Goal: Task Accomplishment & Management: Use online tool/utility

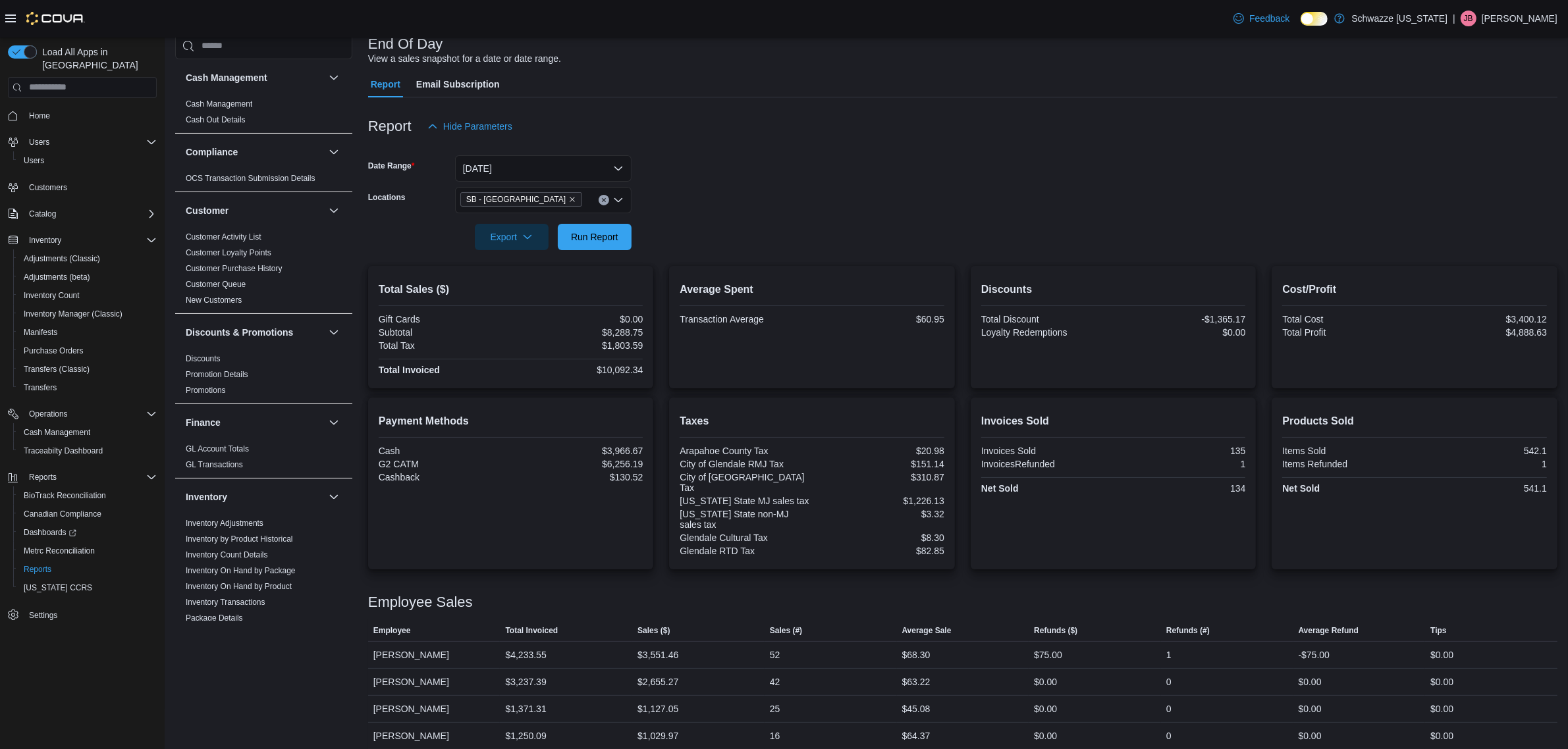
scroll to position [767, 0]
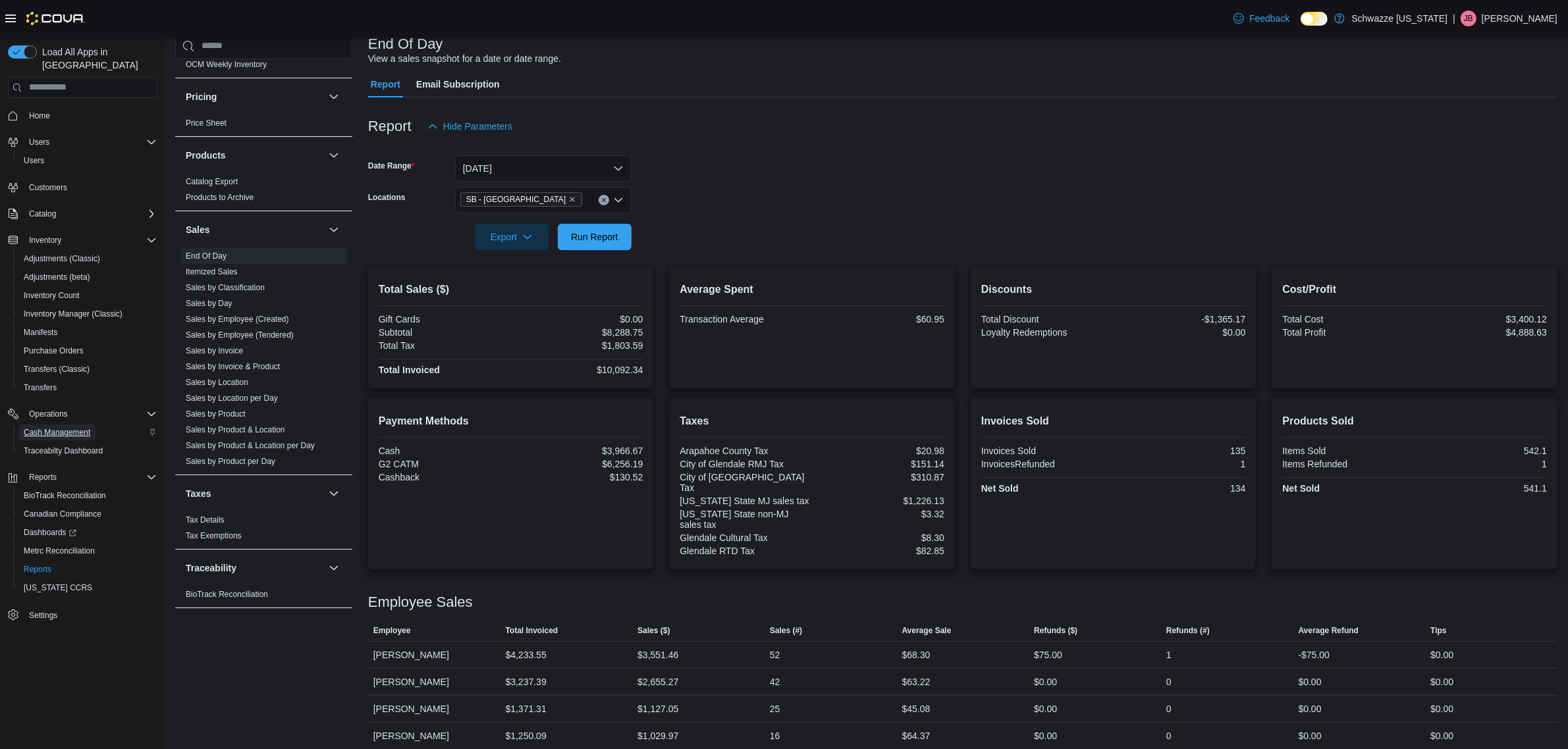
click at [63, 427] on span "Cash Management" at bounding box center [57, 432] width 66 height 11
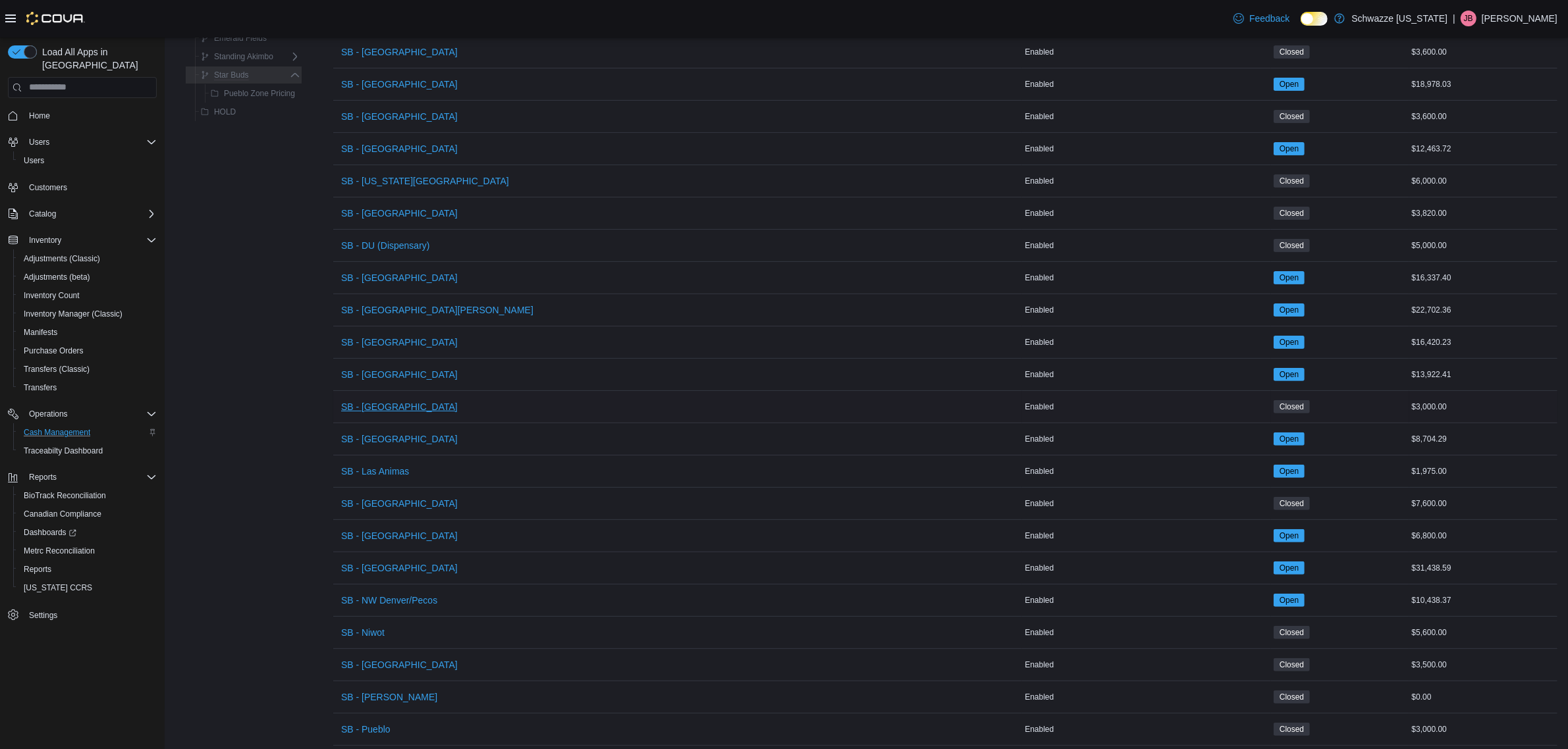
scroll to position [411, 0]
click at [377, 370] on span "SB - [GEOGRAPHIC_DATA]" at bounding box center [399, 371] width 117 height 13
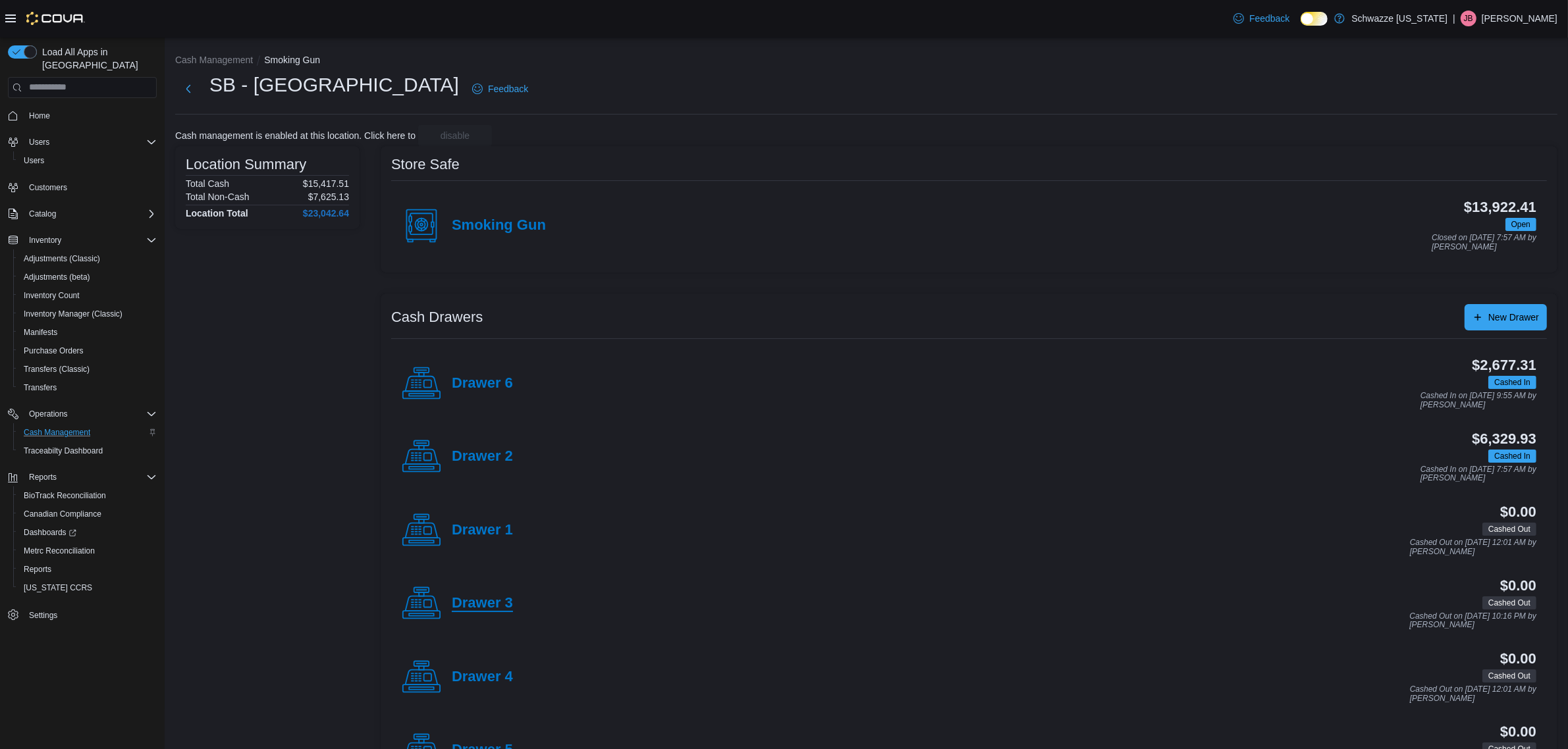
click at [489, 596] on h4 "Drawer 3" at bounding box center [482, 603] width 61 height 17
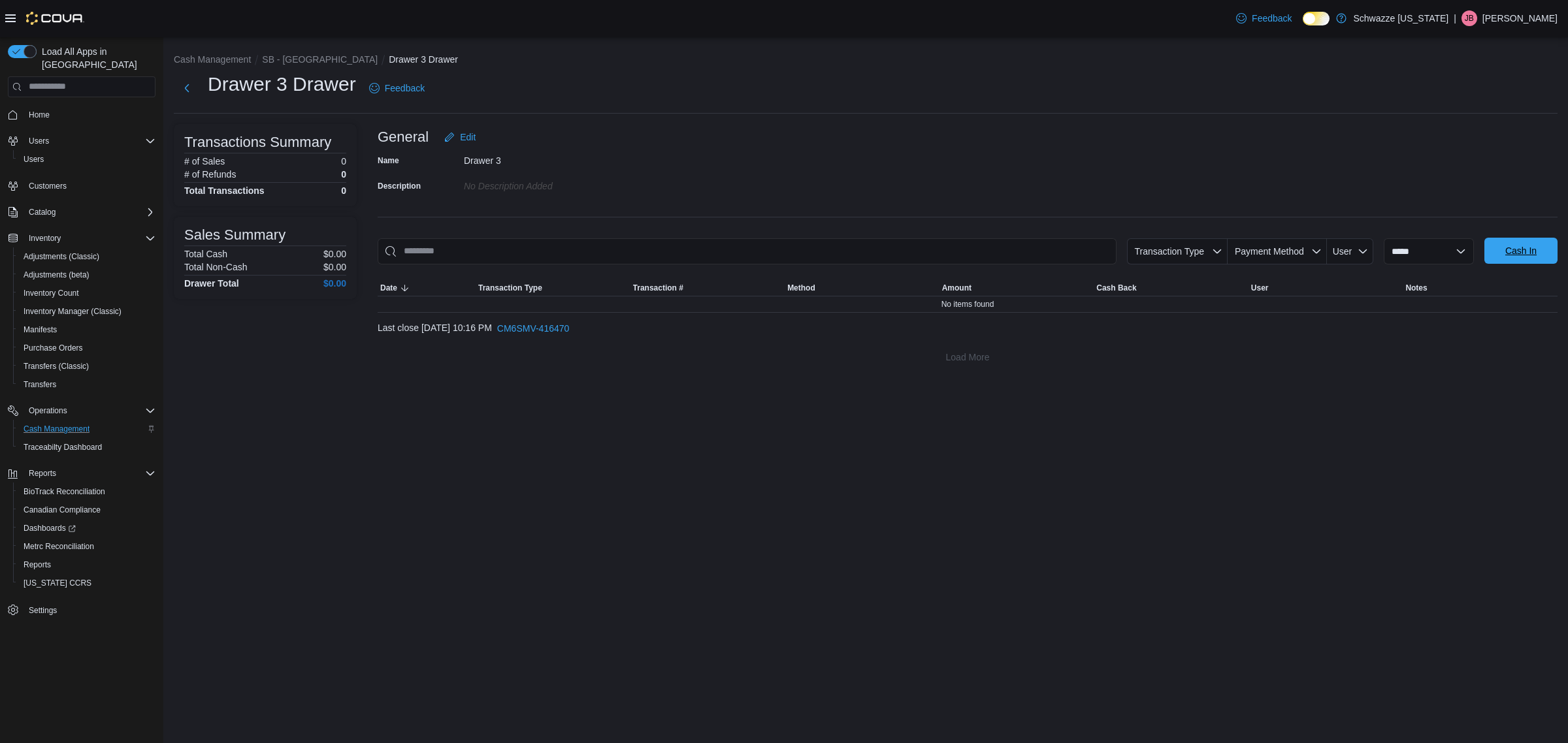
click at [1523, 255] on span "Cash In" at bounding box center [1521, 251] width 31 height 13
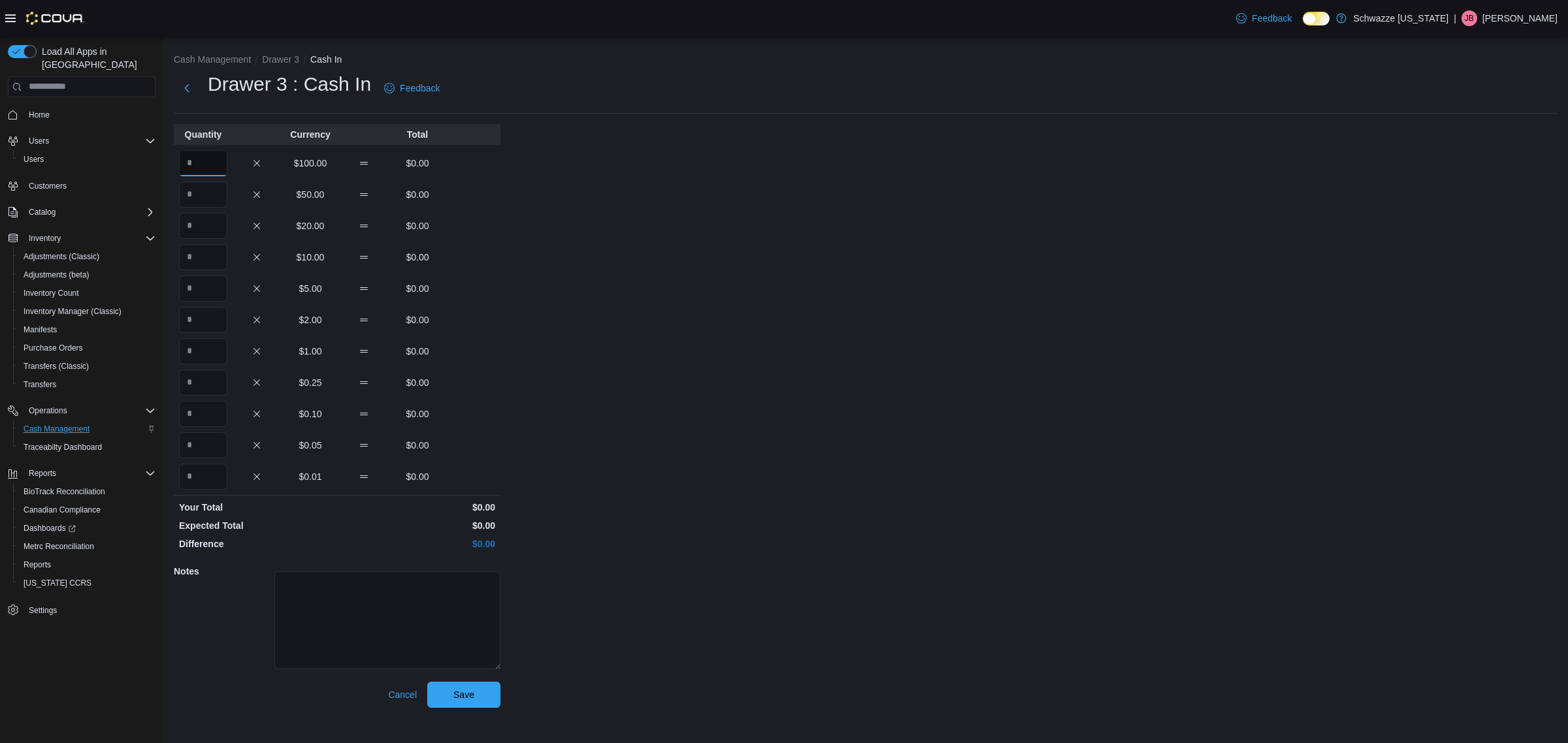
click at [217, 164] on input "Quantity" at bounding box center [203, 163] width 48 height 26
click at [214, 216] on input "Quantity" at bounding box center [203, 226] width 48 height 26
type input "*"
click at [208, 263] on input "Quantity" at bounding box center [203, 257] width 48 height 26
type input "*"
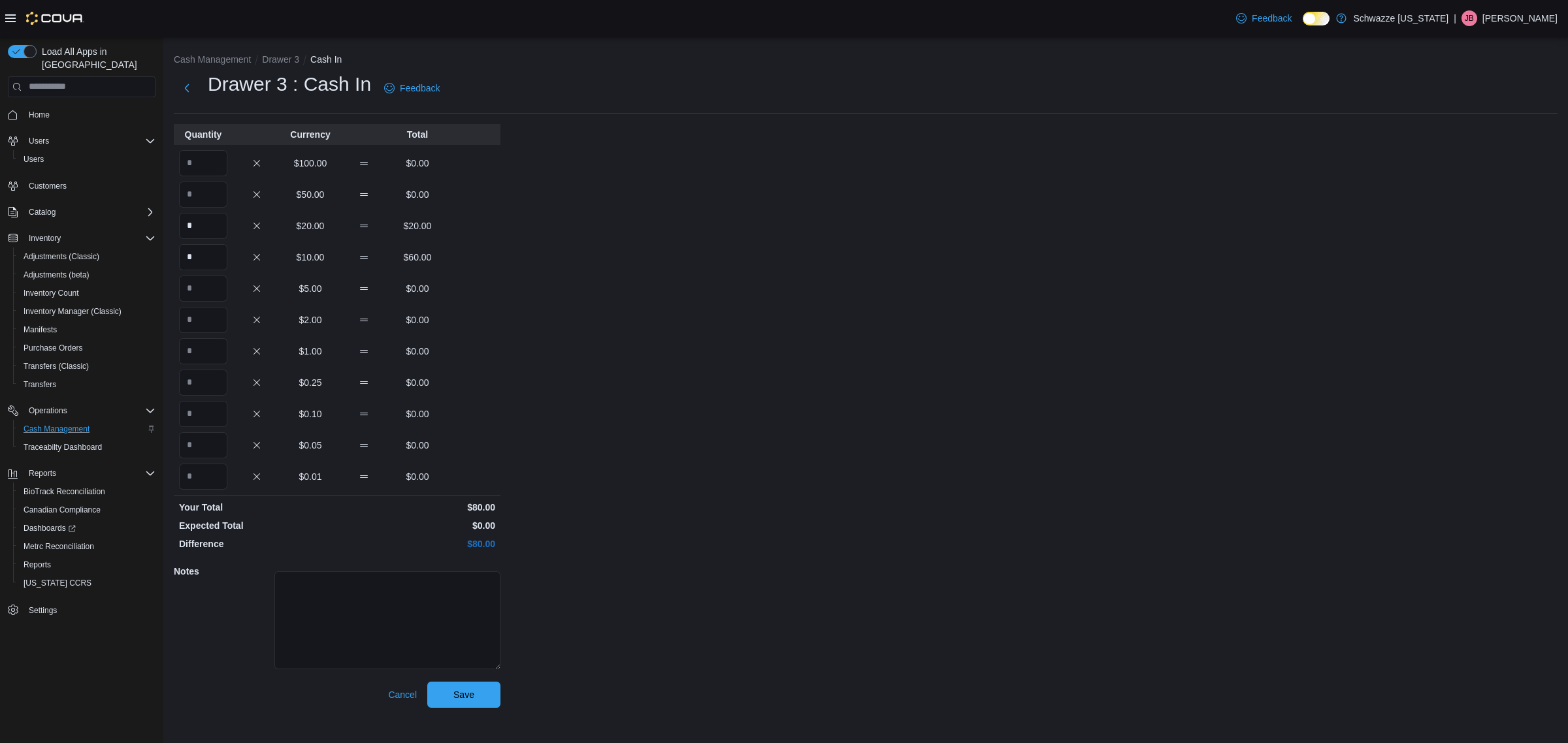
click at [228, 286] on div "$5.00 $0.00" at bounding box center [337, 288] width 327 height 26
click at [195, 286] on input "Quantity" at bounding box center [203, 288] width 48 height 26
type input "**"
click at [204, 350] on input "Quantity" at bounding box center [203, 351] width 48 height 26
type input "**"
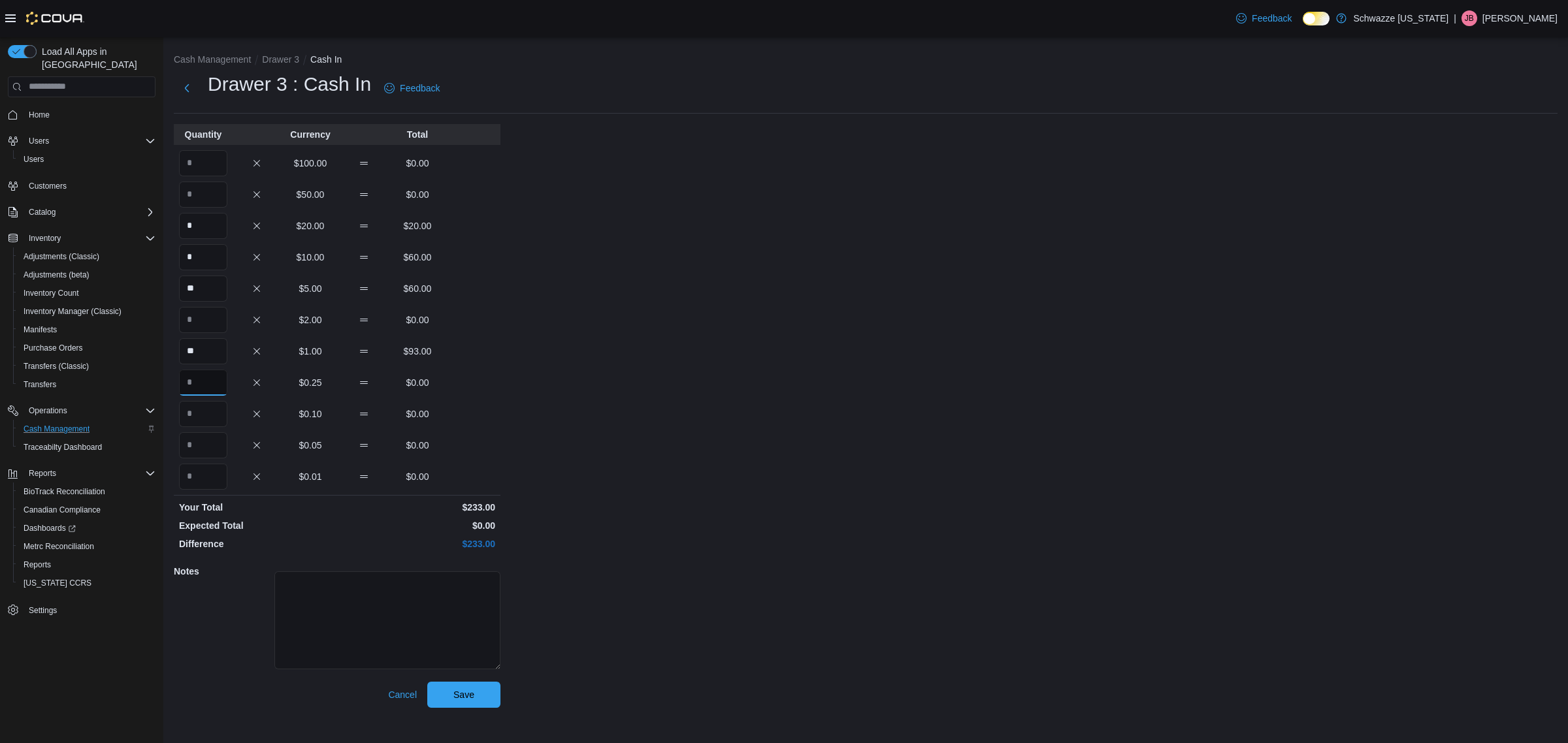
click at [217, 378] on input "Quantity" at bounding box center [203, 382] width 48 height 26
type input "**"
click at [217, 405] on input "Quantity" at bounding box center [203, 413] width 48 height 26
type input "**"
click at [582, 369] on div "Cash Management Drawer 3 Cash In Drawer 3 : Cash In Feedback Quantity Currency …" at bounding box center [866, 377] width 1405 height 681
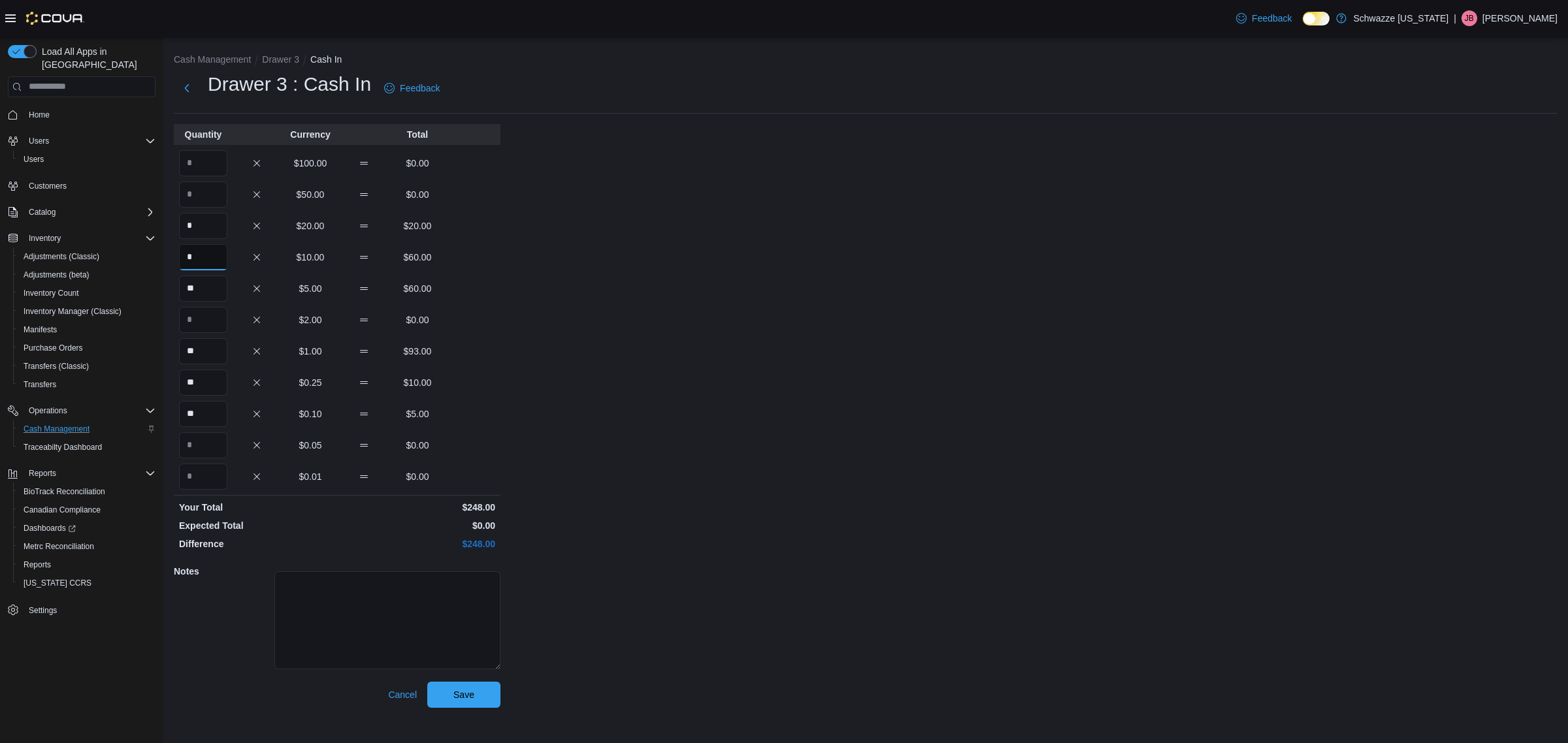
click at [211, 253] on input "*" at bounding box center [203, 257] width 48 height 26
type input "*"
click at [641, 226] on div "Cash Management Drawer 3 Cash In Drawer 3 : Cash In Feedback Quantity Currency …" at bounding box center [866, 377] width 1405 height 681
